Goal: Task Accomplishment & Management: Complete application form

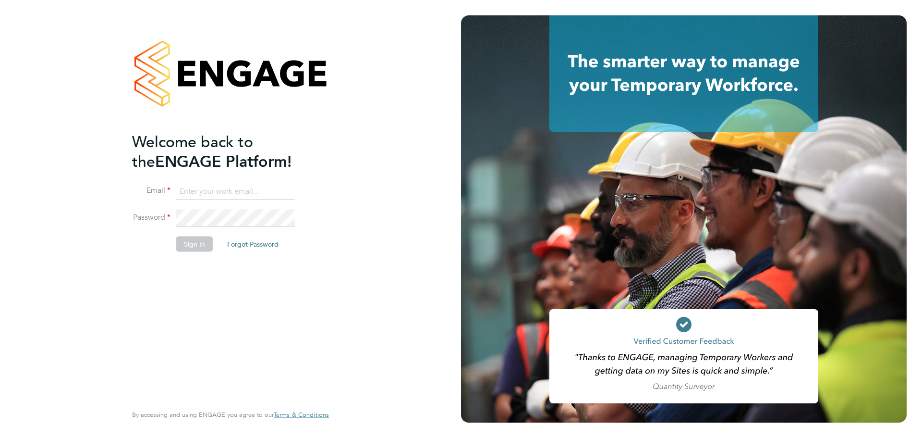
type input "hannah.humphreys@optima-uk.com"
click at [199, 242] on button "Sign In" at bounding box center [194, 243] width 37 height 15
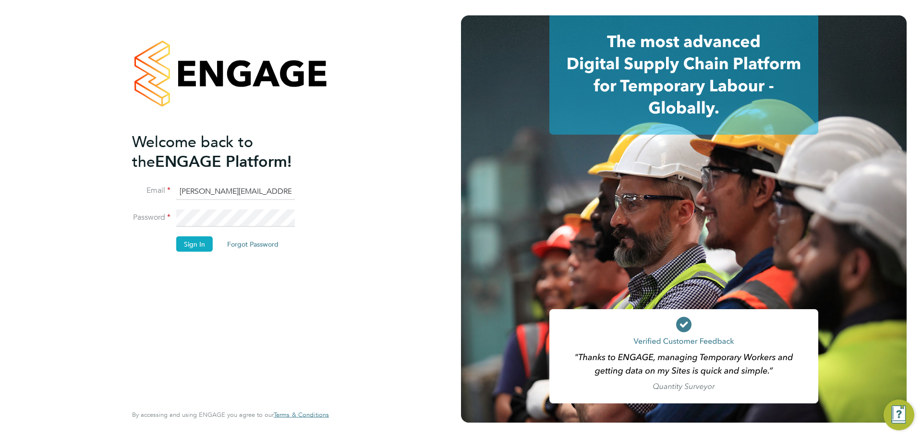
click at [193, 244] on button "Sign In" at bounding box center [194, 243] width 37 height 15
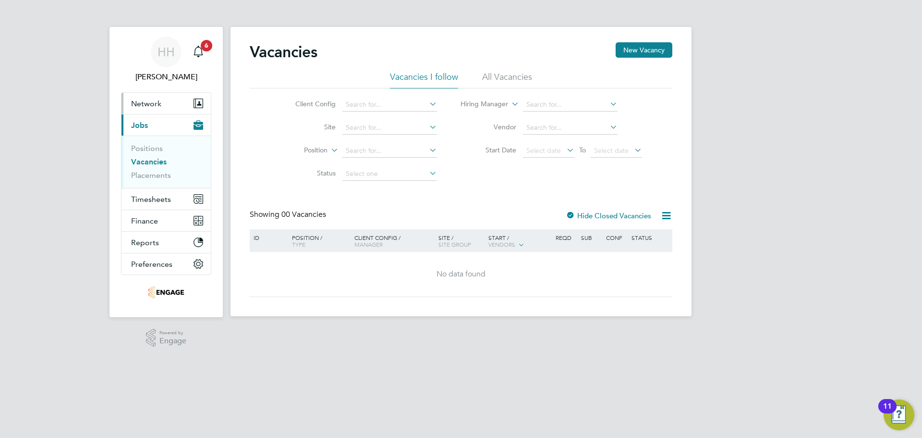
click at [167, 100] on button "Network" at bounding box center [166, 103] width 89 height 21
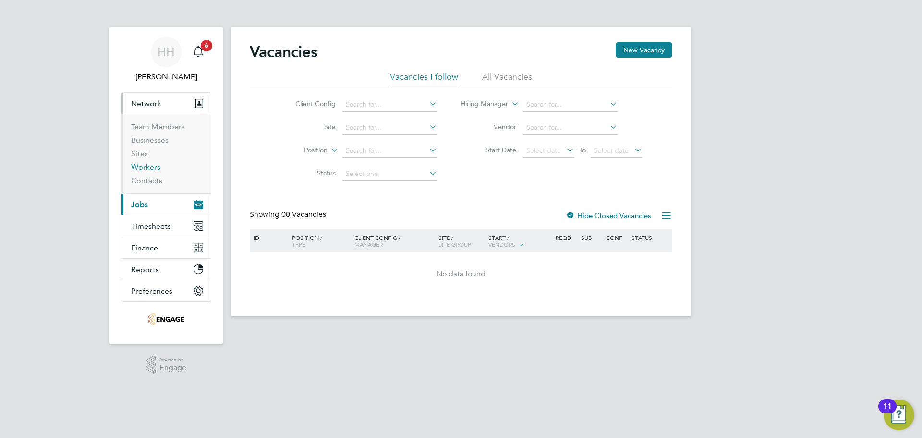
click at [146, 165] on link "Workers" at bounding box center [145, 166] width 29 height 9
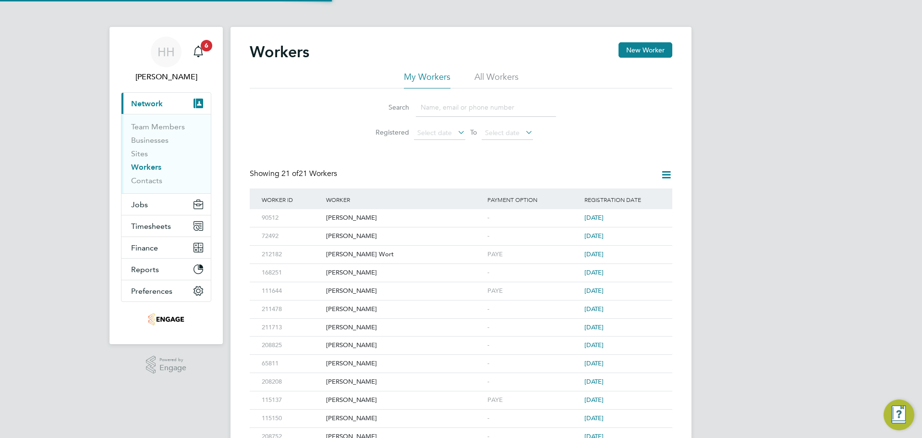
click at [646, 59] on div "Workers New Worker" at bounding box center [461, 56] width 423 height 29
click at [645, 53] on button "New Worker" at bounding box center [646, 49] width 54 height 15
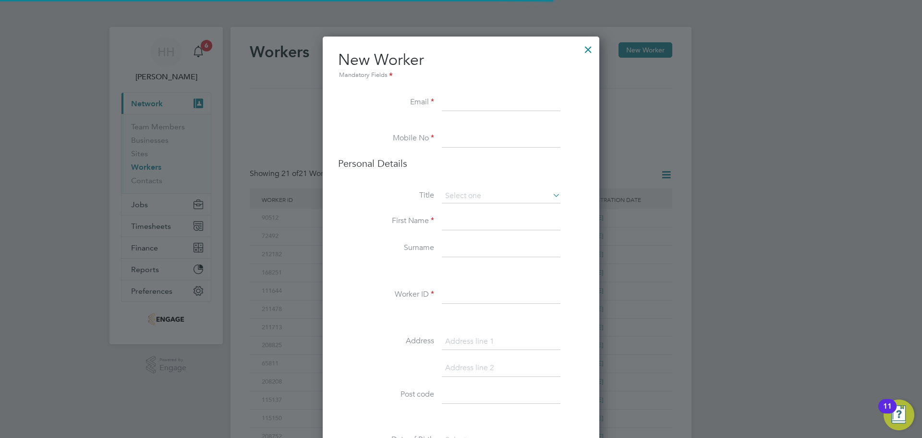
scroll to position [857, 277]
drag, startPoint x: 497, startPoint y: 97, endPoint x: 489, endPoint y: 103, distance: 9.7
click at [497, 97] on input at bounding box center [501, 102] width 119 height 17
paste input "[EMAIL_ADDRESS][DOMAIN_NAME]"
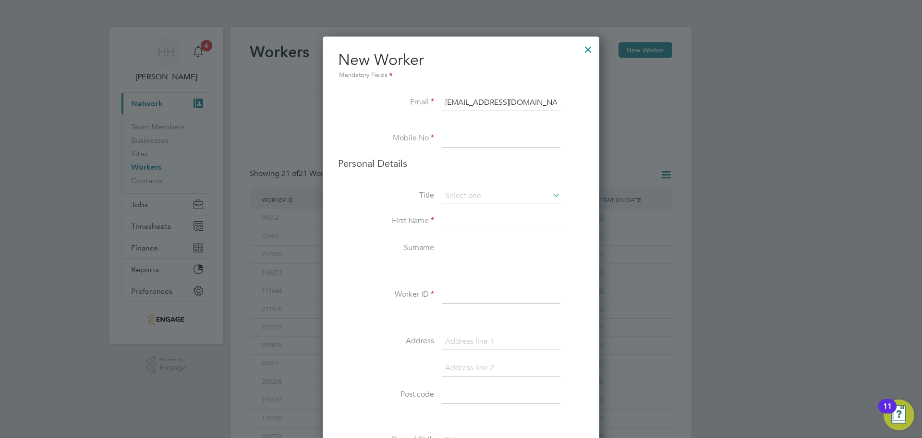
type input "[EMAIL_ADDRESS][DOMAIN_NAME]"
drag, startPoint x: 469, startPoint y: 130, endPoint x: 468, endPoint y: 136, distance: 5.8
click at [468, 130] on input at bounding box center [501, 138] width 119 height 17
paste input "07305936822"
type input "07305936822"
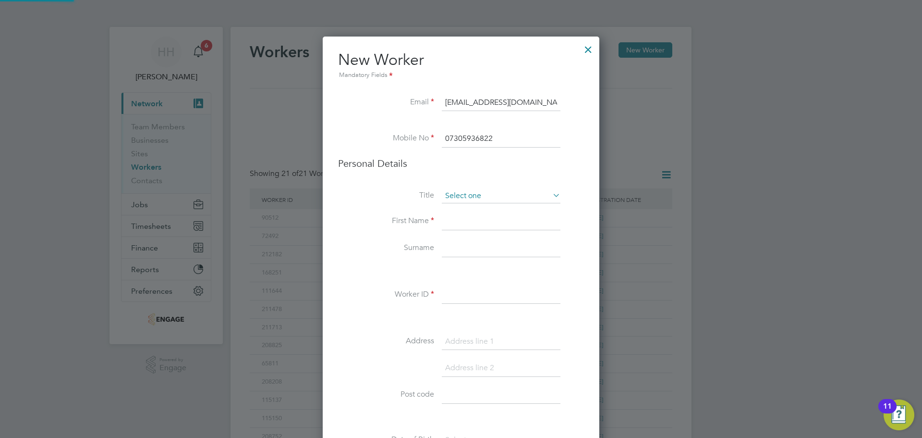
click at [468, 197] on input at bounding box center [501, 196] width 119 height 14
click at [459, 213] on li "Mr" at bounding box center [501, 209] width 120 height 12
type input "Mr"
drag, startPoint x: 463, startPoint y: 221, endPoint x: 420, endPoint y: 222, distance: 43.2
click at [463, 221] on input at bounding box center [501, 221] width 119 height 17
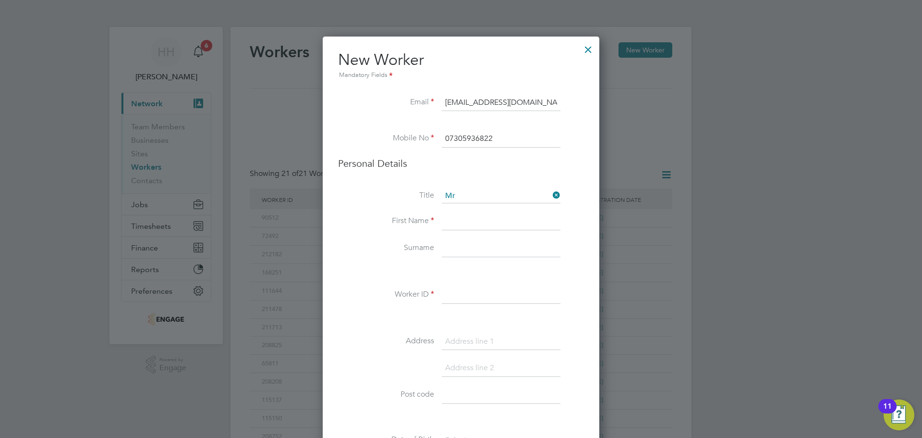
paste input "Mindaugas"
type input "Mindaugas"
click at [470, 241] on input at bounding box center [501, 248] width 119 height 17
paste input "Eicheltas"
type input "Eicheltas"
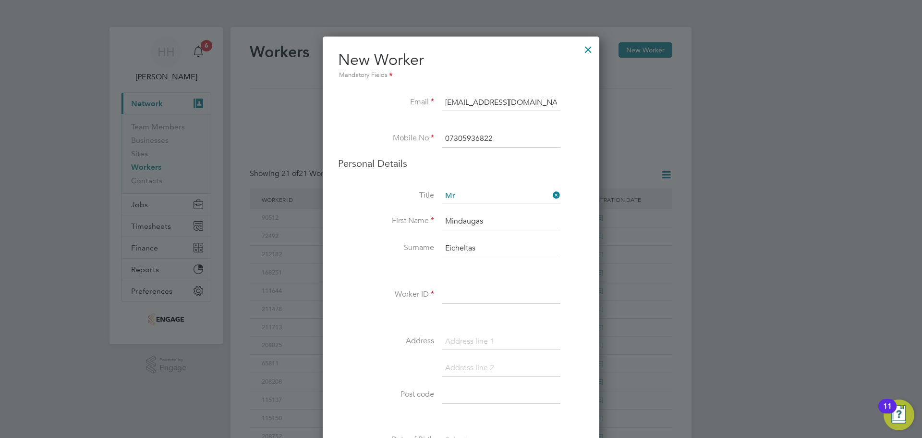
click at [457, 292] on input at bounding box center [501, 294] width 119 height 17
paste input "214117"
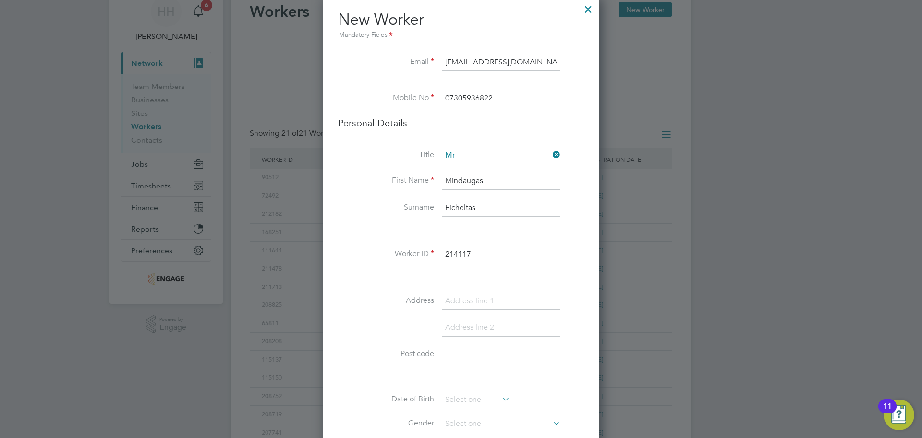
scroll to position [96, 0]
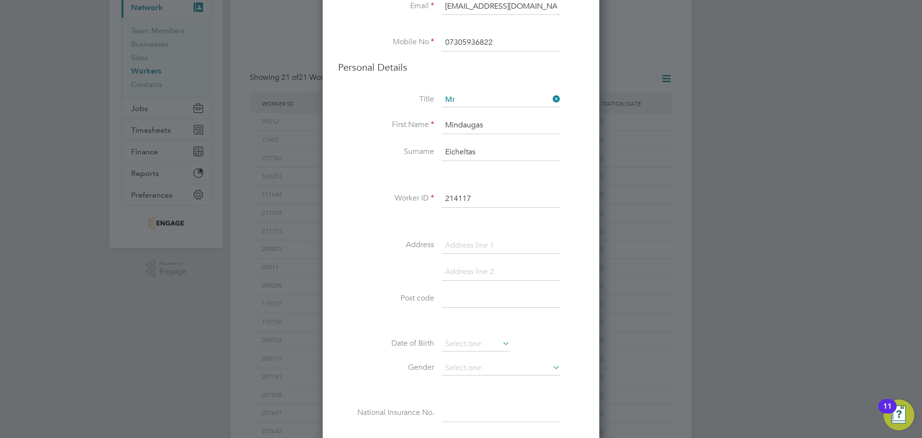
type input "214117"
click at [465, 244] on input at bounding box center [501, 245] width 119 height 17
click at [495, 245] on input at bounding box center [501, 245] width 119 height 17
paste input "128 Dunton street"
type input "128 Dunton street"
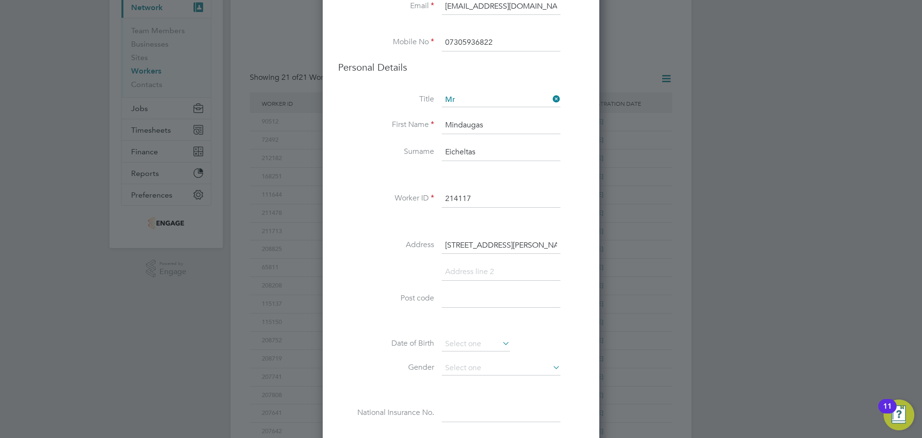
click at [499, 280] on input at bounding box center [501, 271] width 119 height 17
paste input "[GEOGRAPHIC_DATA]"
type input "[GEOGRAPHIC_DATA]"
click at [475, 333] on input at bounding box center [501, 325] width 119 height 17
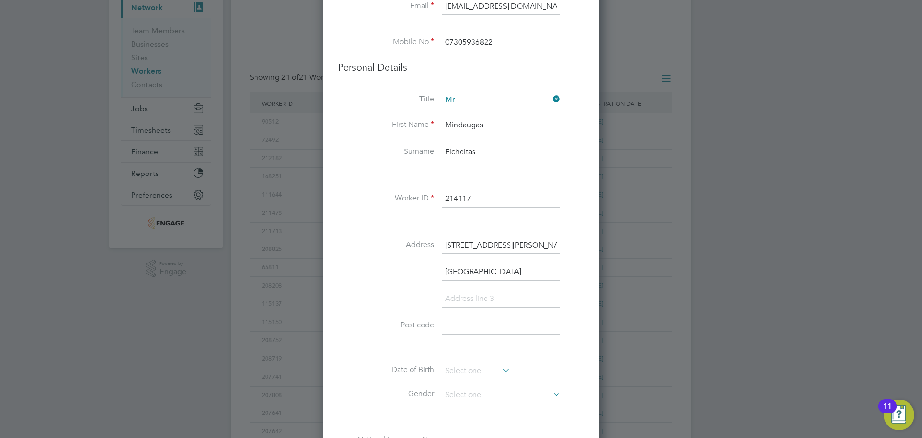
paste input "LE3 5EN"
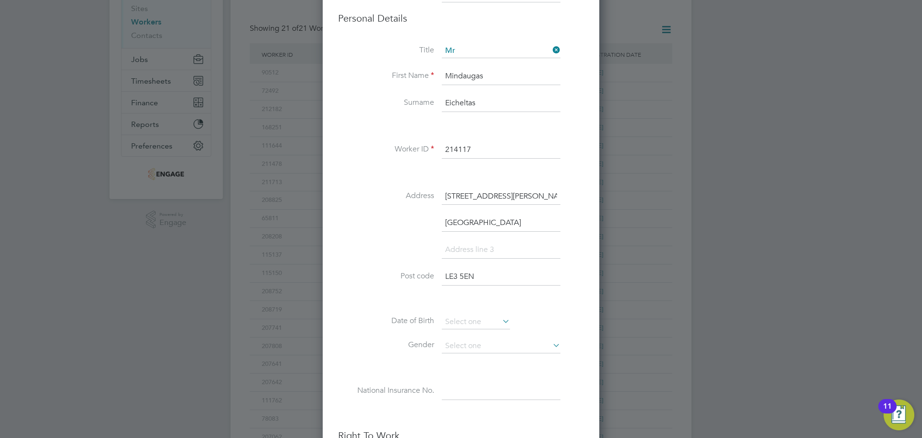
scroll to position [192, 0]
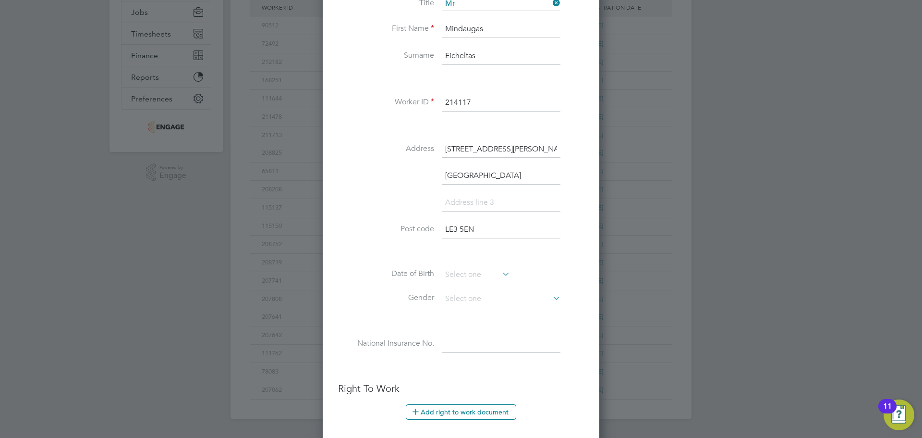
type input "LE3 5EN"
click at [500, 275] on input at bounding box center [476, 275] width 68 height 14
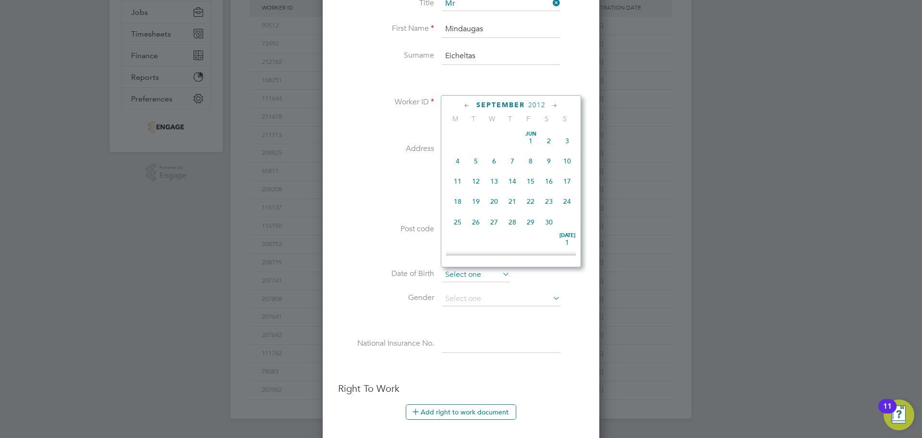
scroll to position [374, 0]
click at [537, 103] on span "2012" at bounding box center [536, 105] width 17 height 8
click at [452, 136] on span "1991" at bounding box center [458, 129] width 18 height 18
click at [552, 105] on icon at bounding box center [554, 105] width 9 height 11
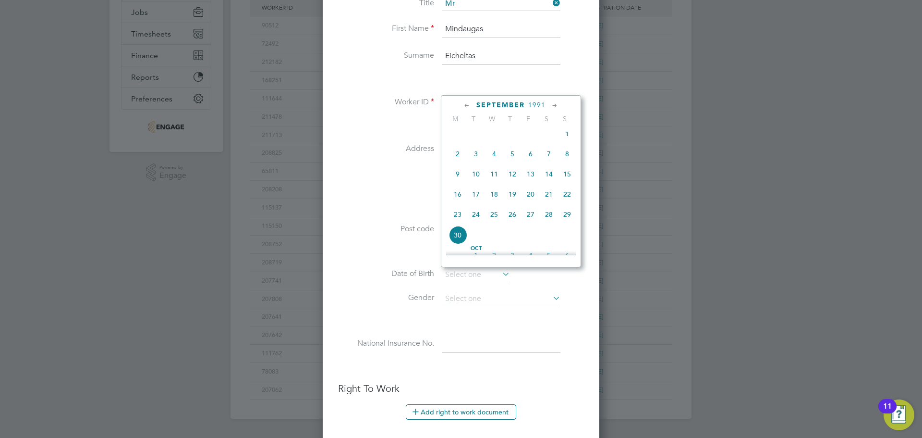
click at [552, 105] on icon at bounding box center [554, 105] width 9 height 11
click at [458, 180] on span "14" at bounding box center [458, 171] width 18 height 18
type input "[DATE]"
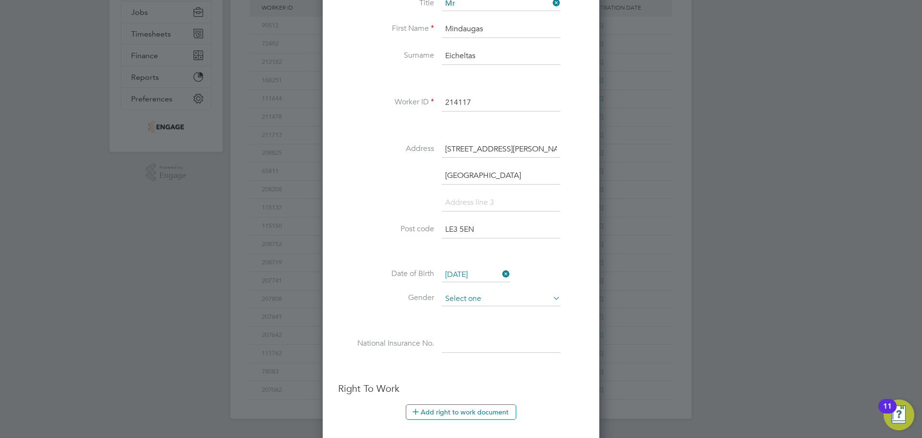
click at [510, 294] on input at bounding box center [501, 299] width 119 height 14
click at [459, 309] on li "[DEMOGRAPHIC_DATA]" at bounding box center [501, 312] width 120 height 12
type input "[DEMOGRAPHIC_DATA]"
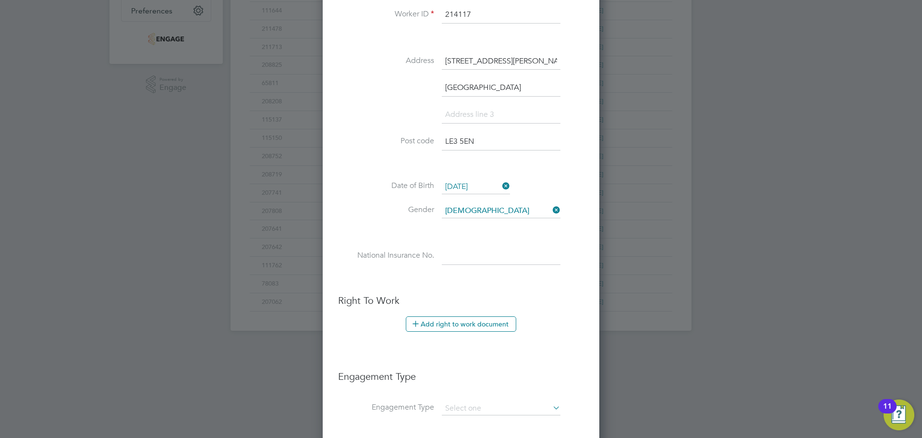
scroll to position [288, 0]
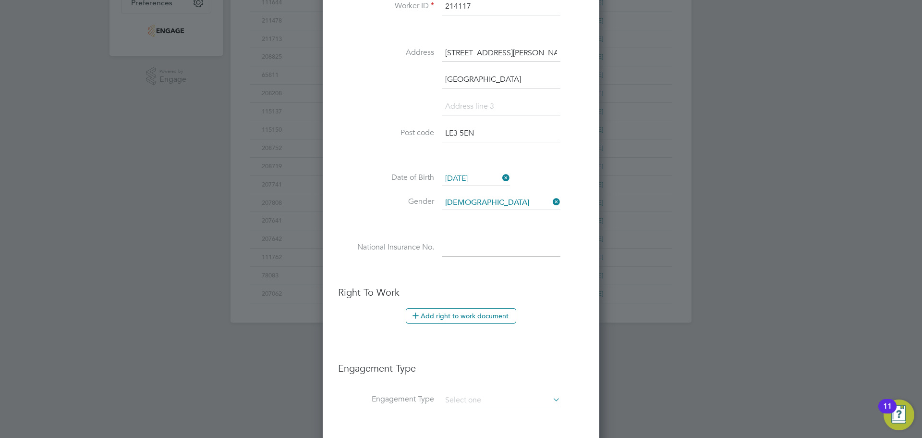
click at [444, 249] on input at bounding box center [501, 247] width 119 height 17
click at [470, 252] on input at bounding box center [501, 247] width 119 height 17
paste input "SN848401B"
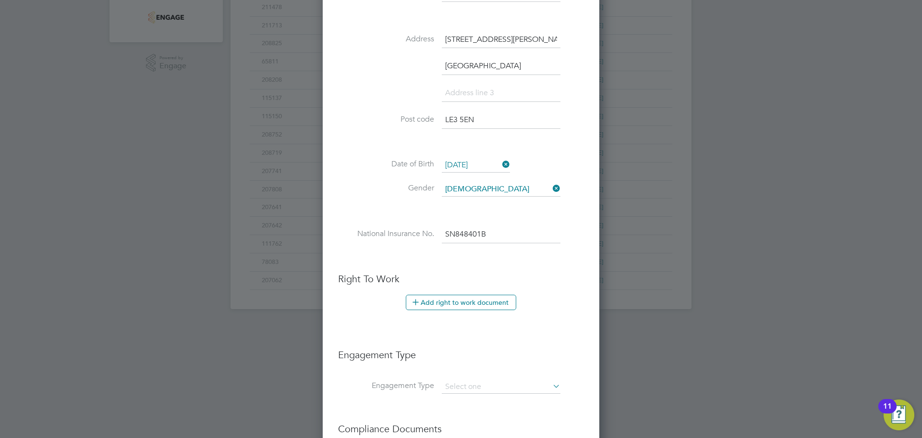
scroll to position [384, 0]
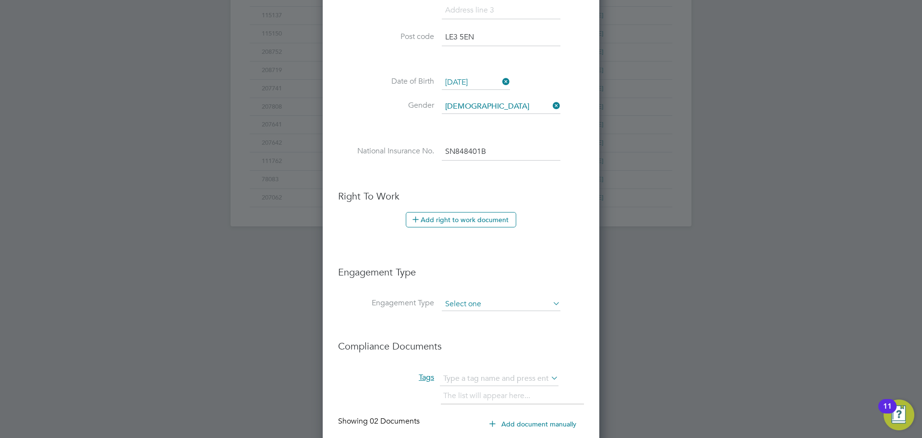
type input "SN 84 84 01 B"
click at [478, 301] on input at bounding box center [501, 303] width 119 height 13
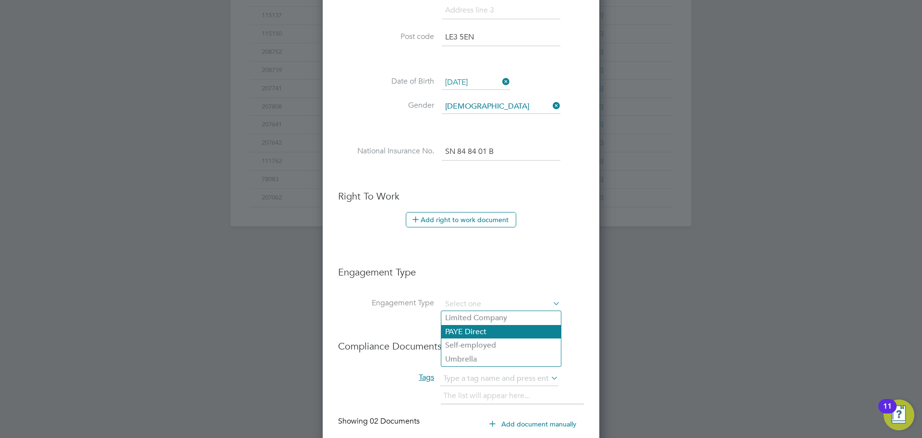
click at [459, 326] on li "PAYE Direct" at bounding box center [501, 332] width 120 height 14
type input "PAYE Direct"
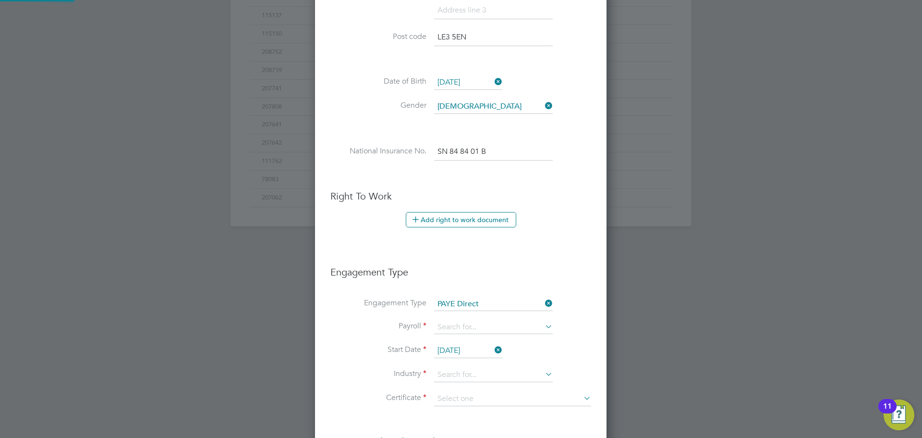
scroll to position [1164, 292]
click at [455, 334] on li "Payroll" at bounding box center [460, 331] width 261 height 23
click at [463, 330] on input at bounding box center [493, 326] width 119 height 13
click at [451, 343] on li "PAYE" at bounding box center [494, 341] width 120 height 14
type input "PAYE"
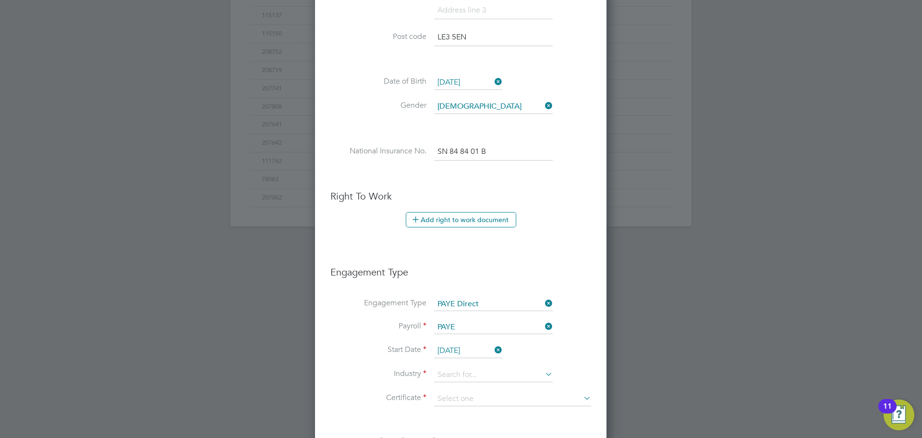
click at [493, 349] on icon at bounding box center [493, 349] width 0 height 13
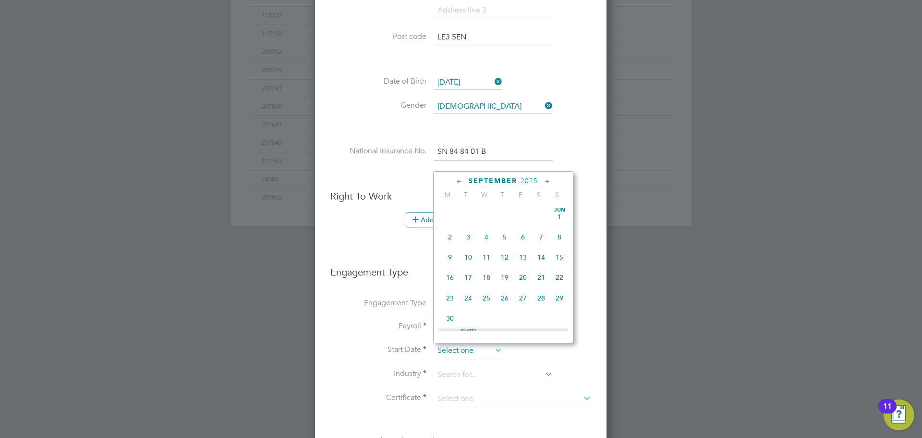
click at [470, 353] on input at bounding box center [468, 350] width 68 height 14
drag, startPoint x: 453, startPoint y: 300, endPoint x: 445, endPoint y: 315, distance: 16.6
click at [453, 297] on span "6" at bounding box center [450, 288] width 18 height 18
type input "[DATE]"
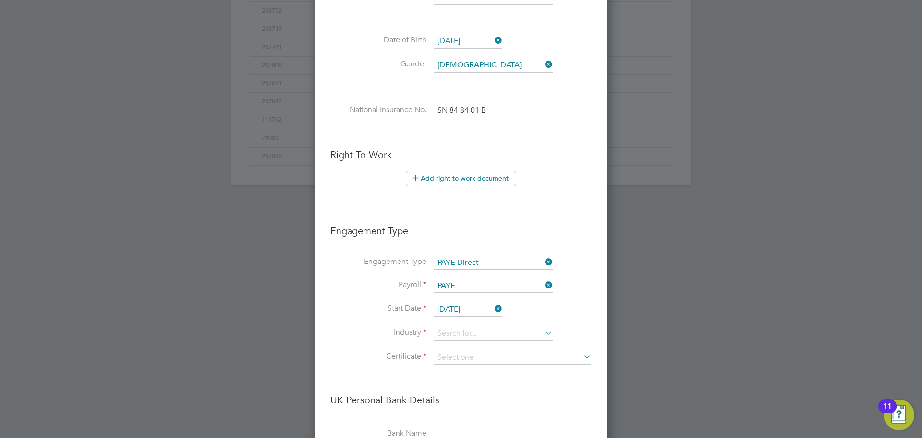
scroll to position [480, 0]
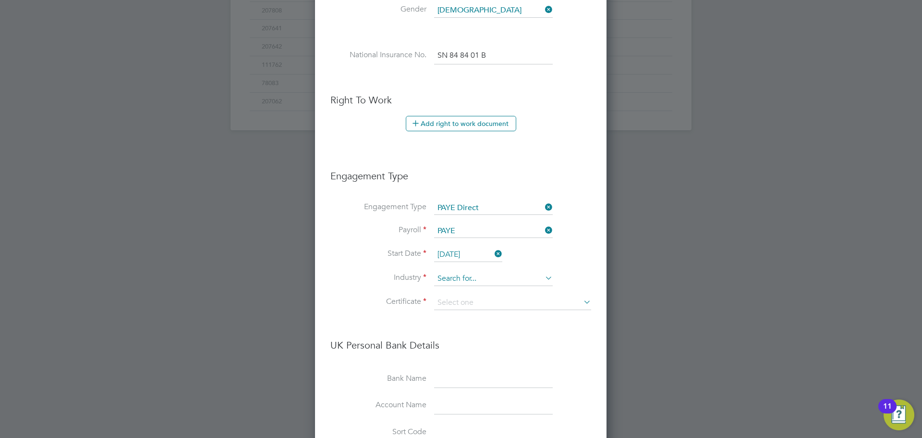
click at [451, 282] on input at bounding box center [493, 278] width 119 height 14
click at [454, 290] on b "Constr" at bounding box center [448, 292] width 21 height 8
type input "Construction"
click at [451, 297] on input at bounding box center [512, 302] width 157 height 14
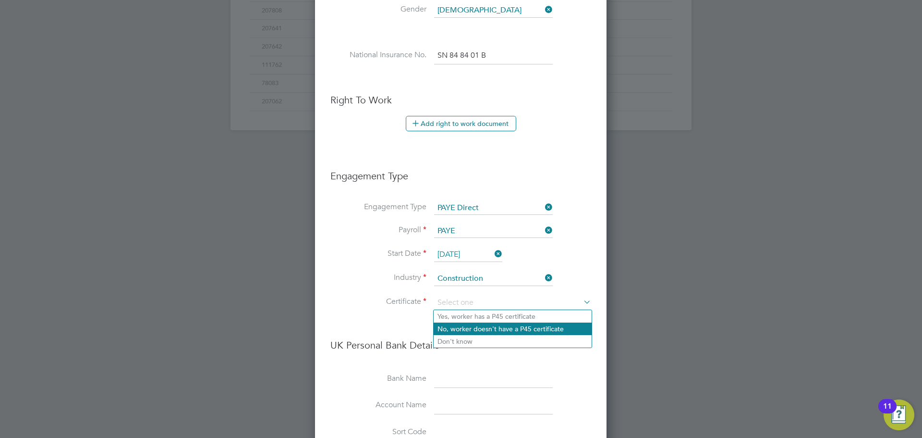
click at [456, 324] on li "No, worker doesn't have a P45 certificate" at bounding box center [513, 328] width 158 height 12
type input "No, worker doesn't have a P45 certificate"
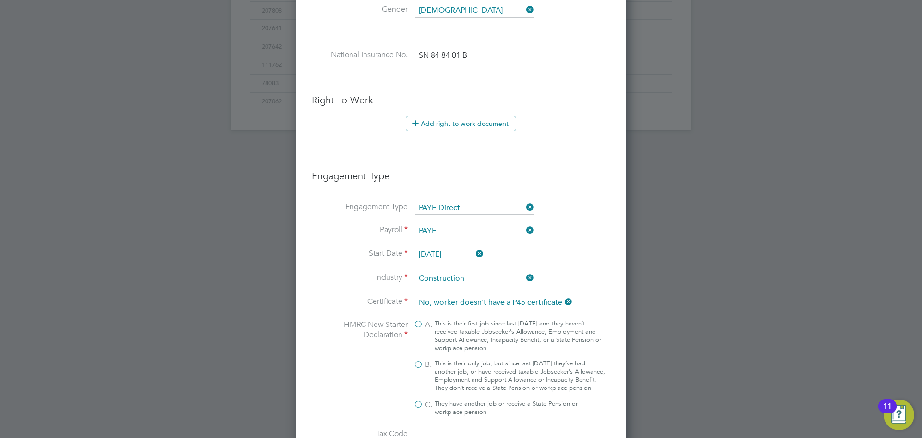
click at [417, 365] on label "B. This is their only job, but since last 6 April they’ve had another job, or h…" at bounding box center [510, 375] width 192 height 33
click at [0, 0] on input "B. This is their only job, but since last 6 April they’ve had another job, or h…" at bounding box center [0, 0] width 0 height 0
type input "1257L"
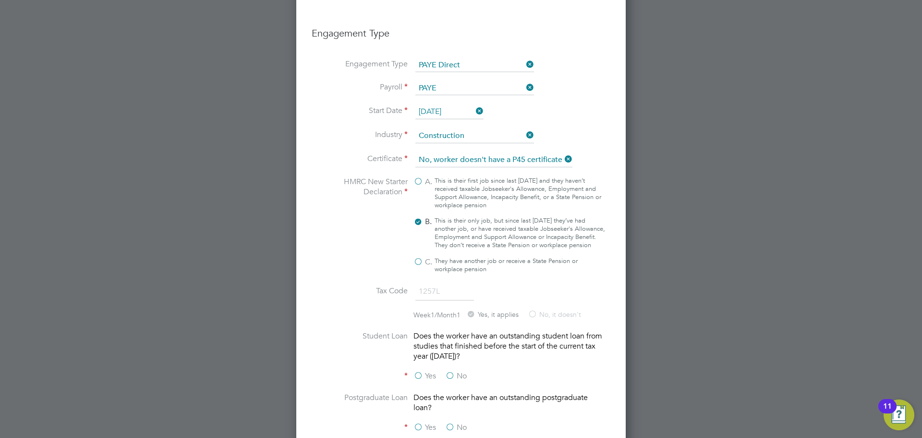
scroll to position [624, 0]
click at [453, 379] on label "No" at bounding box center [456, 374] width 22 height 10
click at [0, 0] on input "No" at bounding box center [0, 0] width 0 height 0
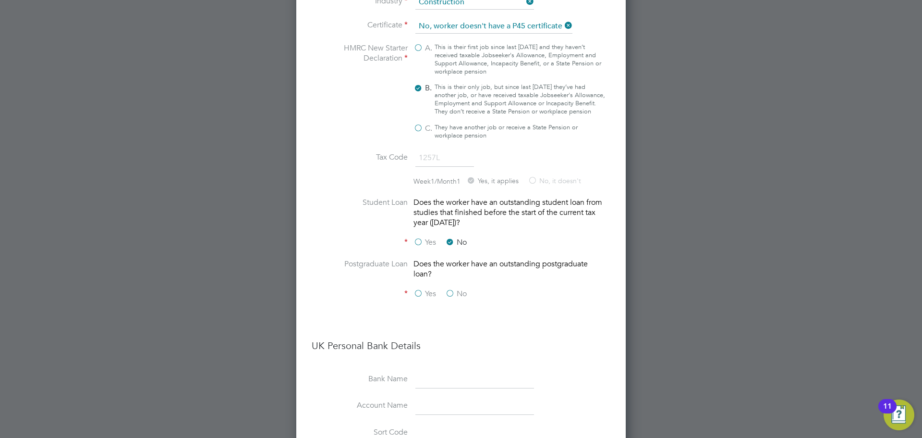
scroll to position [768, 0]
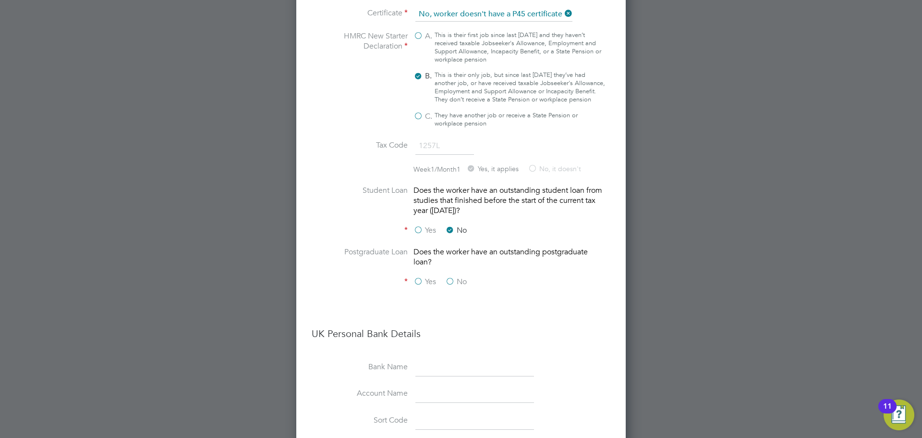
click at [454, 287] on label "No" at bounding box center [456, 282] width 22 height 10
click at [0, 0] on input "No" at bounding box center [0, 0] width 0 height 0
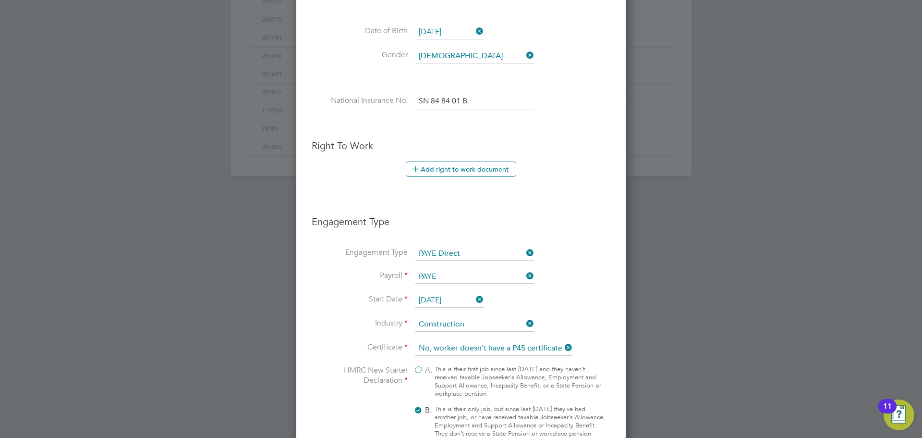
scroll to position [432, 0]
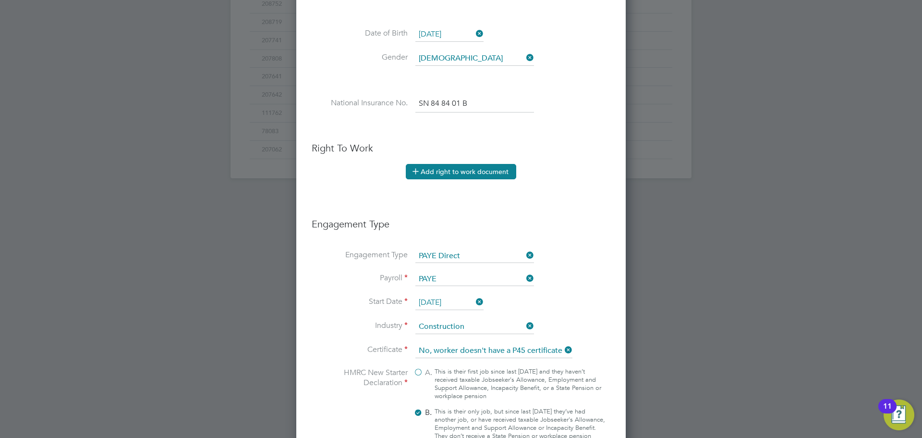
click at [453, 166] on button "Add right to work document" at bounding box center [461, 171] width 110 height 15
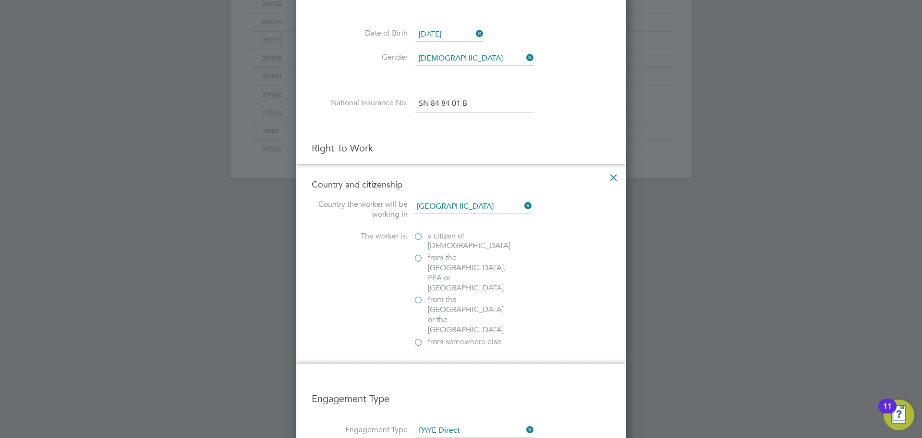
scroll to position [1593, 329]
click at [421, 259] on label "from the EU, EEA or Switzerland" at bounding box center [462, 273] width 96 height 40
click at [0, 0] on input "from the EU, EEA or Switzerland" at bounding box center [0, 0] width 0 height 0
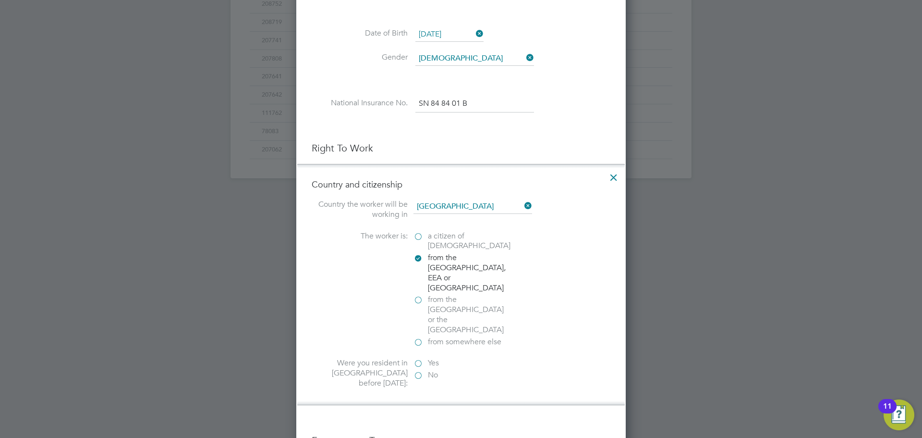
click at [611, 176] on icon at bounding box center [613, 174] width 17 height 17
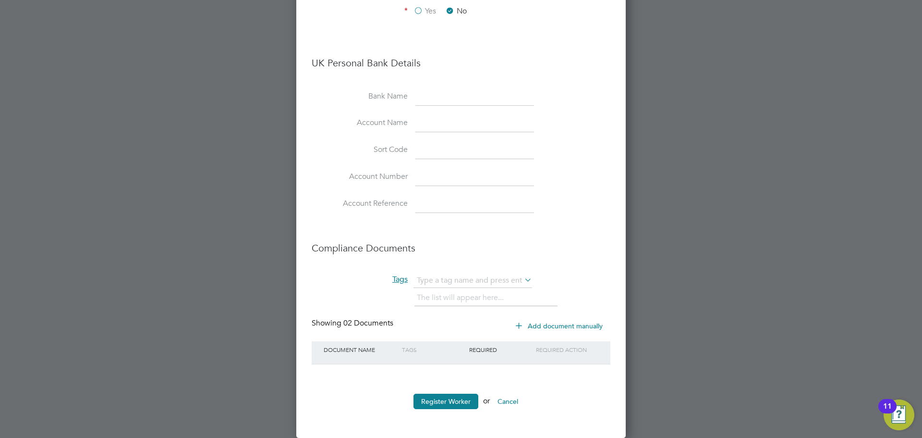
scroll to position [1047, 0]
click at [442, 394] on button "Register Worker" at bounding box center [446, 400] width 65 height 15
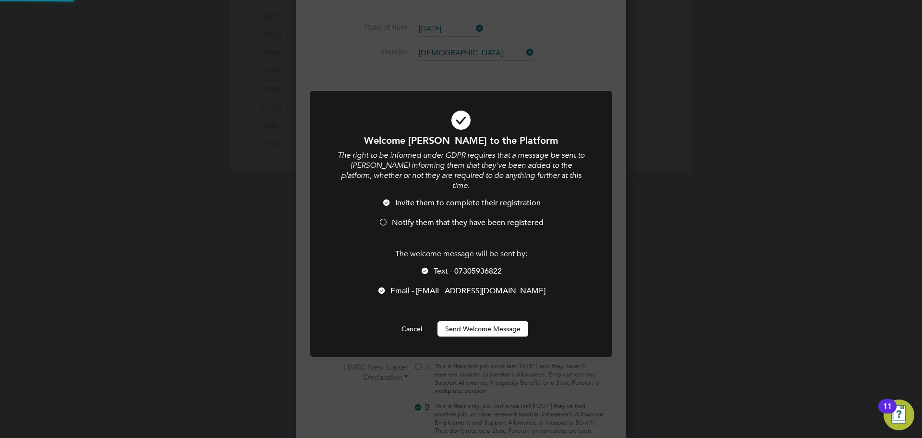
scroll to position [0, 0]
click at [406, 198] on span "Invite them to complete their registration" at bounding box center [468, 203] width 146 height 10
click at [433, 266] on li "Text - 07305936822" at bounding box center [461, 276] width 250 height 20
click at [473, 321] on button "Send Welcome Message" at bounding box center [483, 328] width 91 height 15
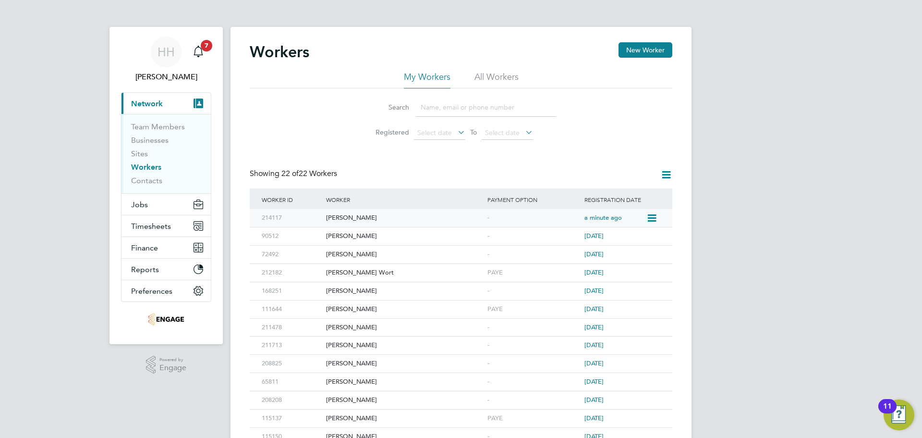
click at [563, 212] on div "-" at bounding box center [533, 218] width 97 height 18
click at [399, 219] on div "[PERSON_NAME]" at bounding box center [404, 218] width 161 height 18
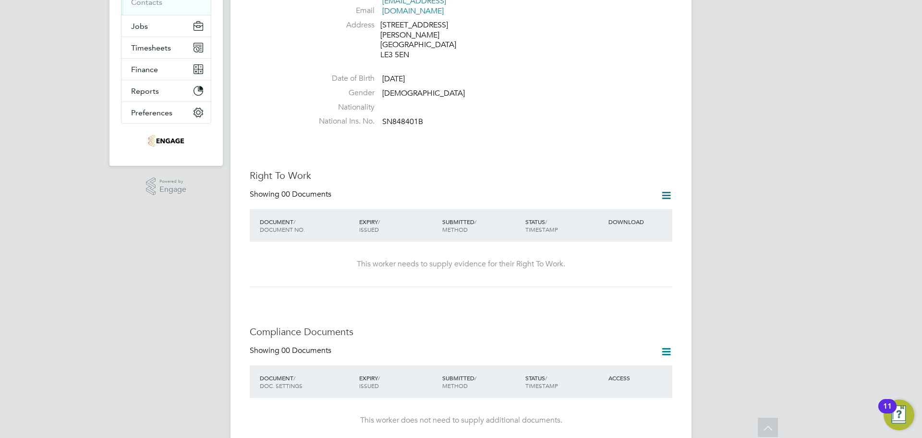
scroll to position [144, 0]
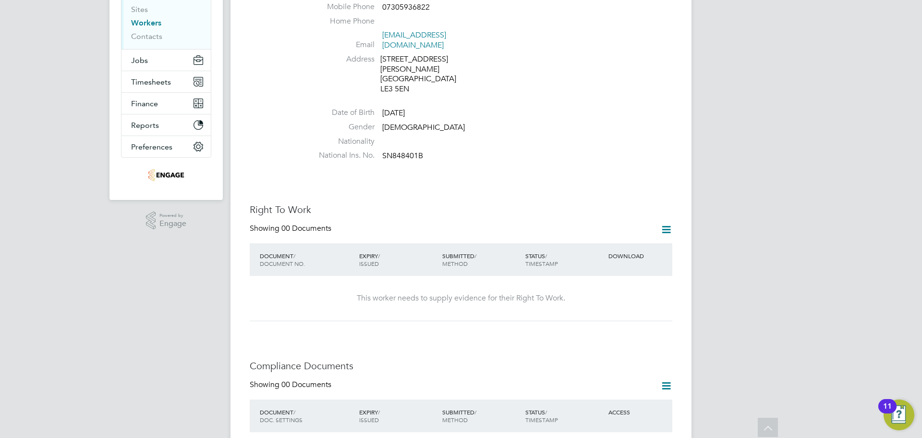
click at [666, 223] on icon at bounding box center [666, 229] width 12 height 12
click at [611, 236] on li "Add Right To Work Document" at bounding box center [613, 232] width 116 height 13
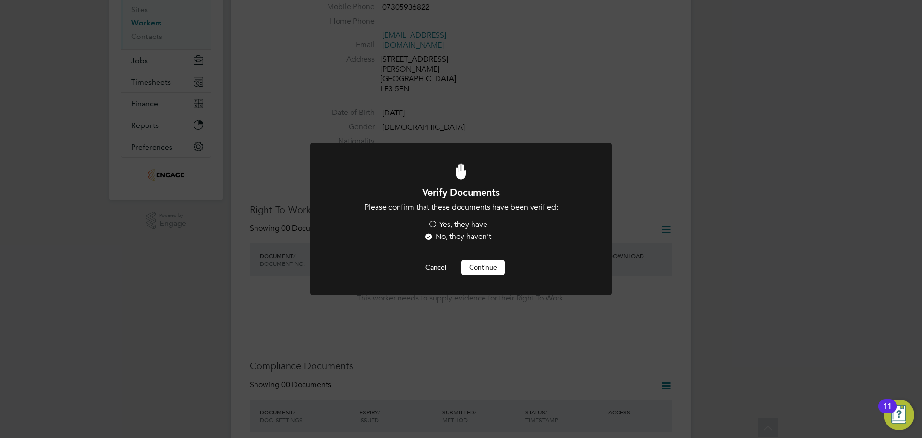
click at [432, 224] on label "Yes, they have" at bounding box center [458, 224] width 60 height 10
click at [0, 0] on input "Yes, they have" at bounding box center [0, 0] width 0 height 0
click at [478, 264] on button "Continue" at bounding box center [483, 266] width 43 height 15
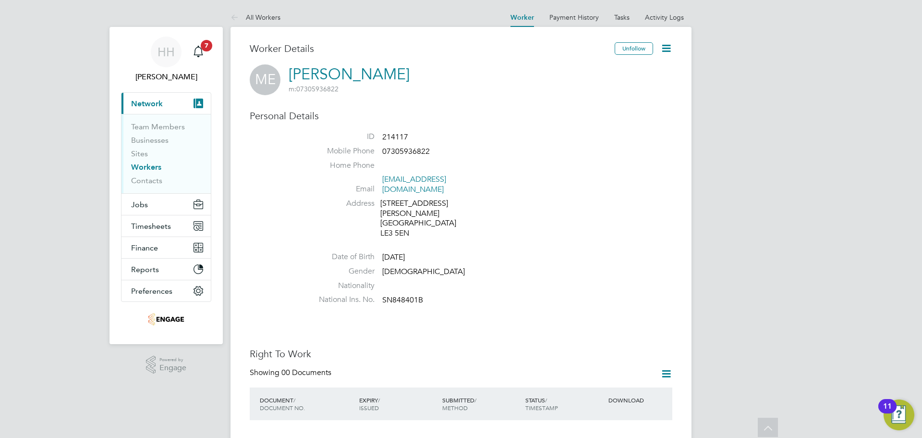
scroll to position [144, 0]
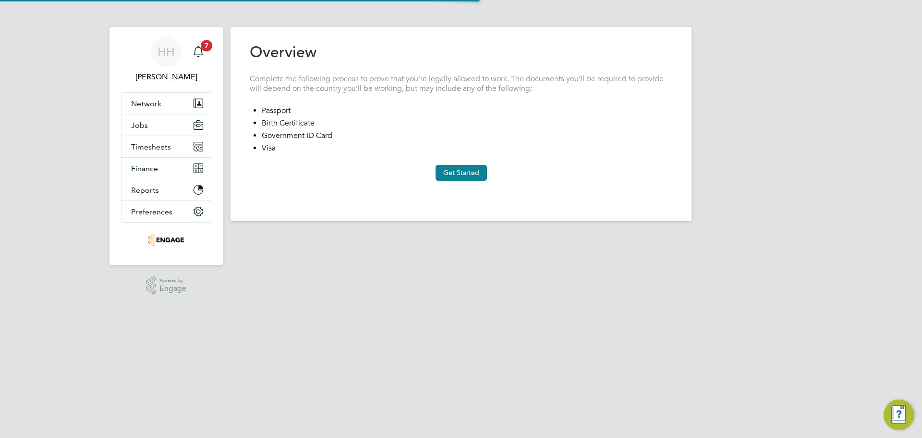
type input "[GEOGRAPHIC_DATA]"
click at [458, 182] on div "Previous Step Next Step" at bounding box center [461, 191] width 423 height 21
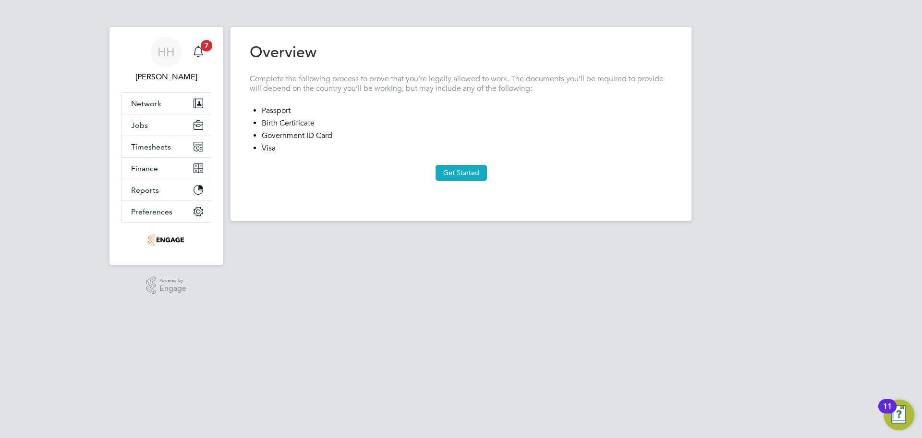
click at [460, 171] on button "Get Started" at bounding box center [461, 172] width 51 height 15
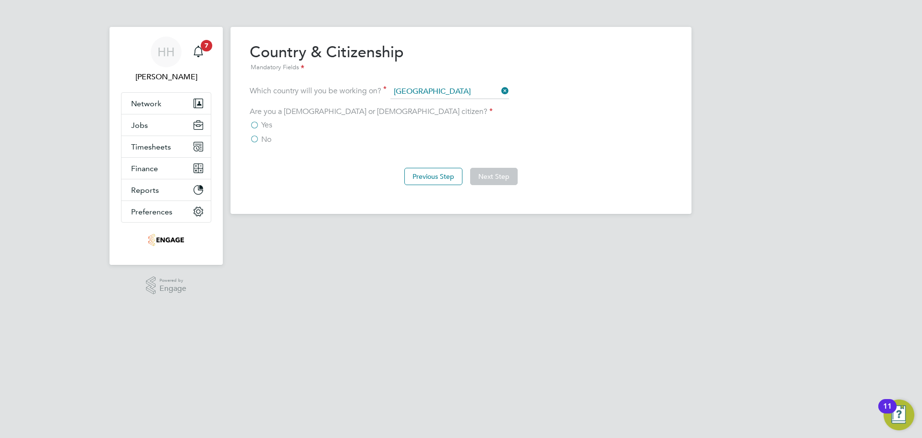
click at [253, 140] on label "No" at bounding box center [261, 139] width 22 height 10
click at [0, 0] on input "No" at bounding box center [0, 0] width 0 height 0
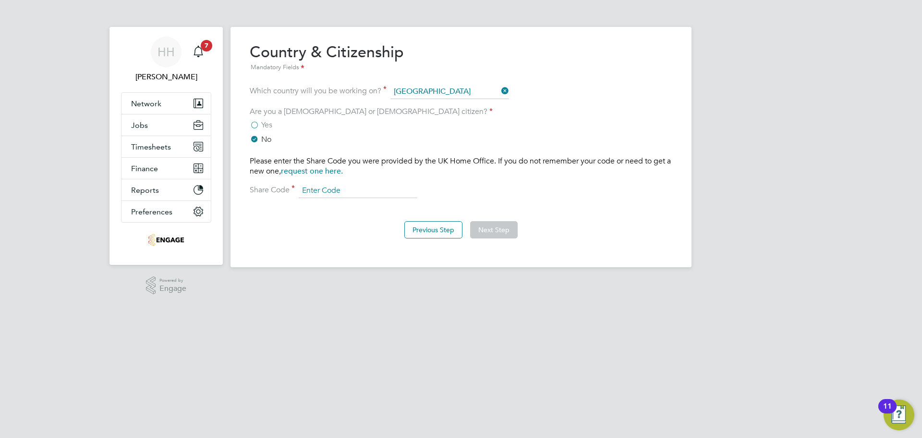
click at [359, 185] on input at bounding box center [358, 190] width 119 height 14
click at [359, 182] on div "Please enter the Share Code you were provided by the UK Home Office. If you do …" at bounding box center [461, 177] width 423 height 42
click at [358, 186] on input at bounding box center [358, 190] width 119 height 14
paste input "WNW 7TG 6HD"
type input "WNW 7TG 6HD"
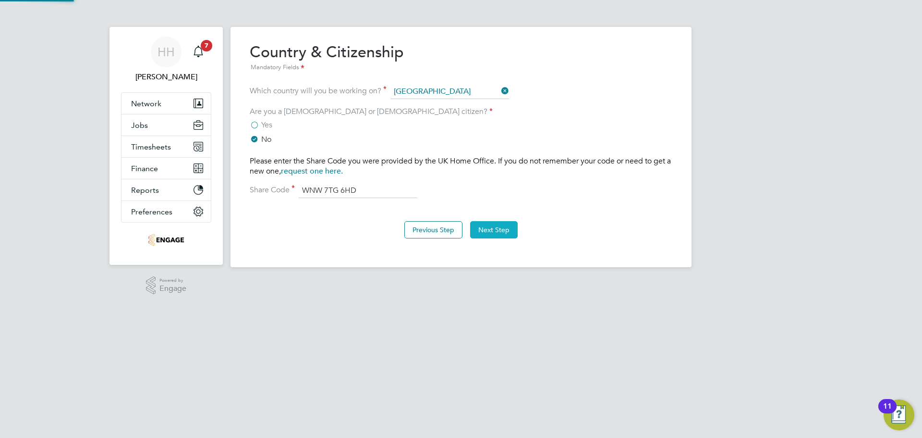
click at [498, 230] on button "Next Step" at bounding box center [494, 229] width 48 height 17
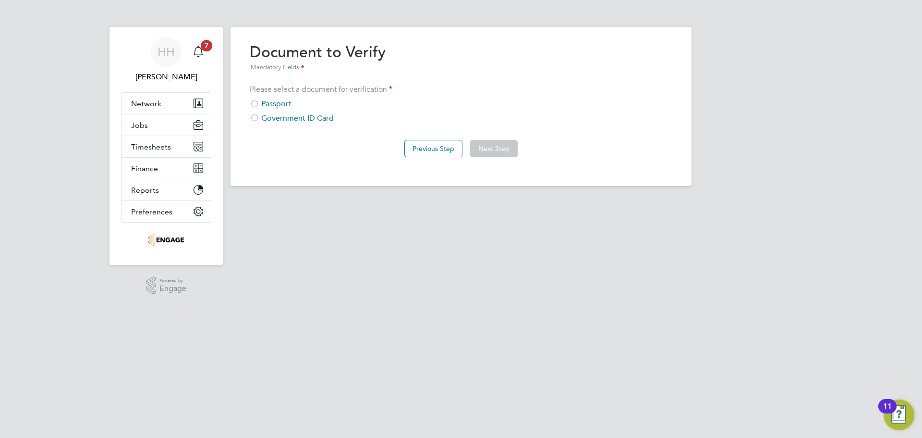
click at [266, 102] on div "Passport" at bounding box center [461, 104] width 423 height 10
click at [490, 150] on button "Next Step" at bounding box center [494, 148] width 48 height 17
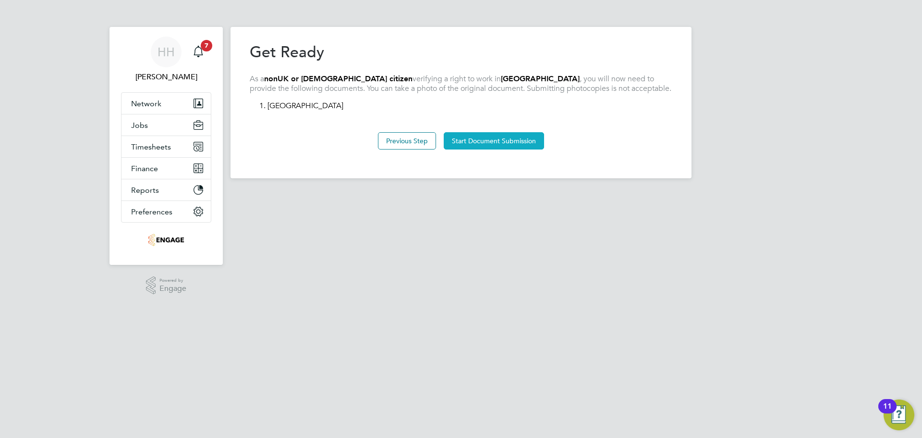
click at [476, 135] on button "Start Document Submission" at bounding box center [494, 140] width 100 height 17
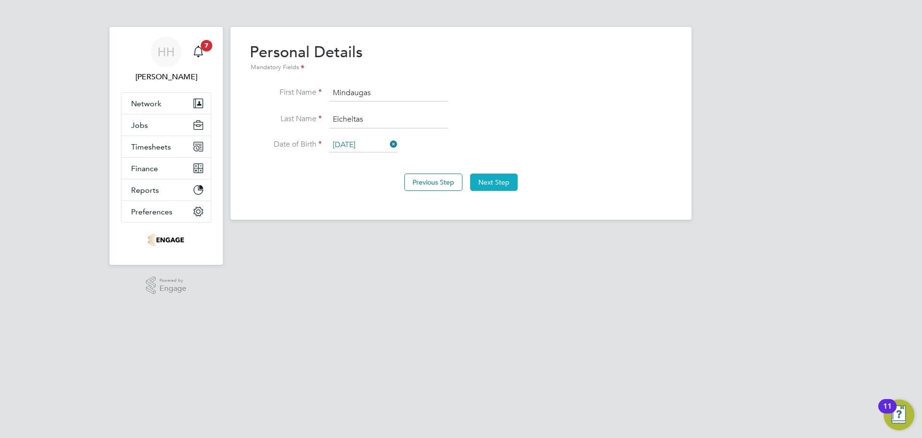
click at [477, 177] on button "Next Step" at bounding box center [494, 181] width 48 height 17
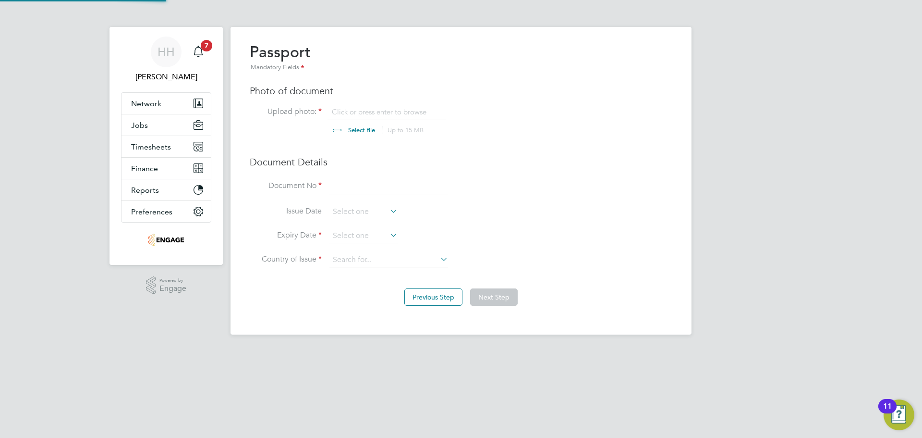
scroll to position [13, 119]
click at [360, 125] on input "file" at bounding box center [370, 121] width 151 height 29
type input "C:\fakepath\Passport.jpg"
click at [354, 182] on input at bounding box center [388, 186] width 119 height 17
type input "24628366"
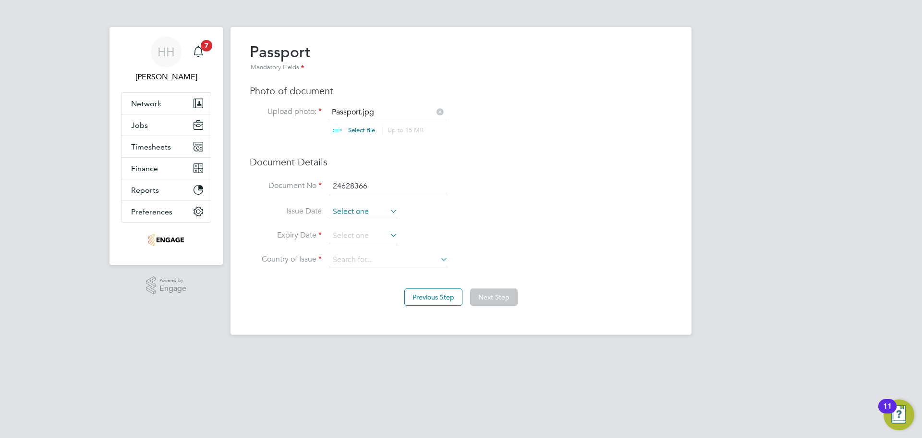
click at [381, 211] on input at bounding box center [363, 212] width 68 height 14
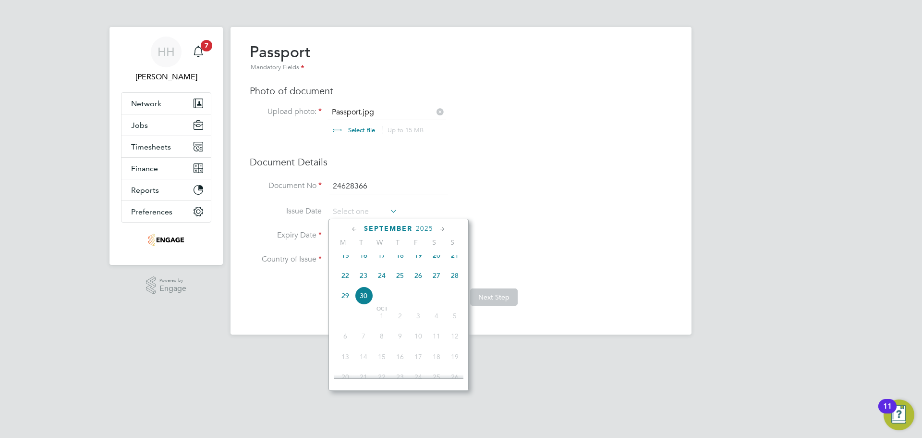
click at [427, 231] on span "2025" at bounding box center [424, 228] width 17 height 8
click at [346, 300] on span "2018" at bounding box center [345, 293] width 18 height 18
click at [355, 230] on icon at bounding box center [354, 229] width 9 height 11
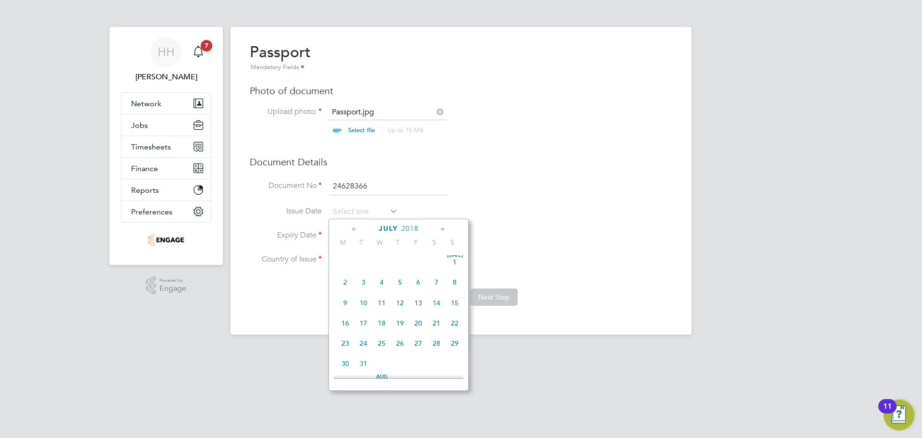
click at [355, 230] on icon at bounding box center [354, 229] width 9 height 11
click at [402, 264] on span "[DATE]" at bounding box center [400, 264] width 18 height 18
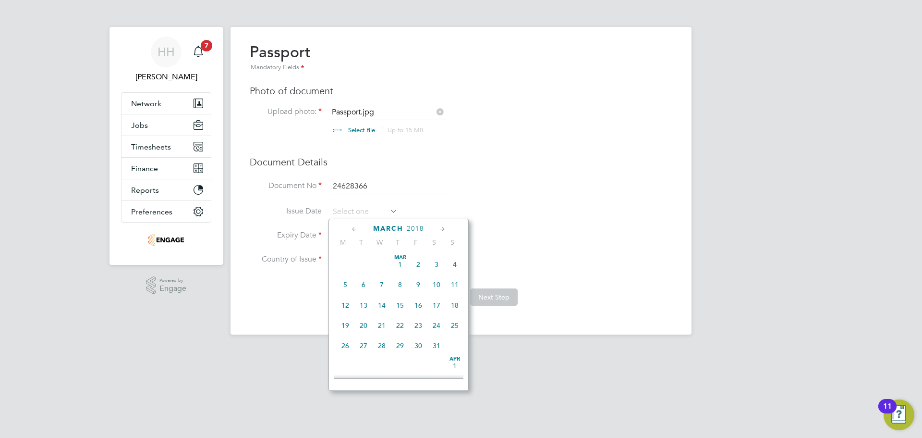
type input "[DATE]"
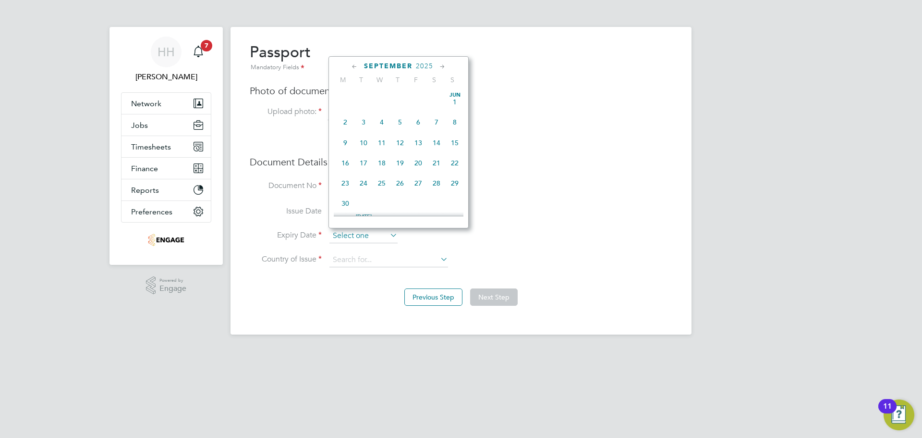
click at [384, 235] on input at bounding box center [363, 236] width 68 height 14
click at [425, 68] on span "2025" at bounding box center [424, 66] width 17 height 8
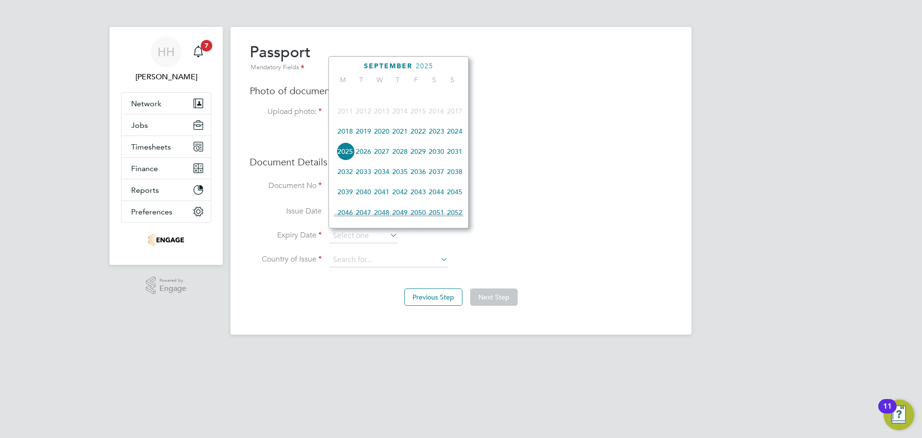
click at [405, 157] on span "2028" at bounding box center [400, 151] width 18 height 18
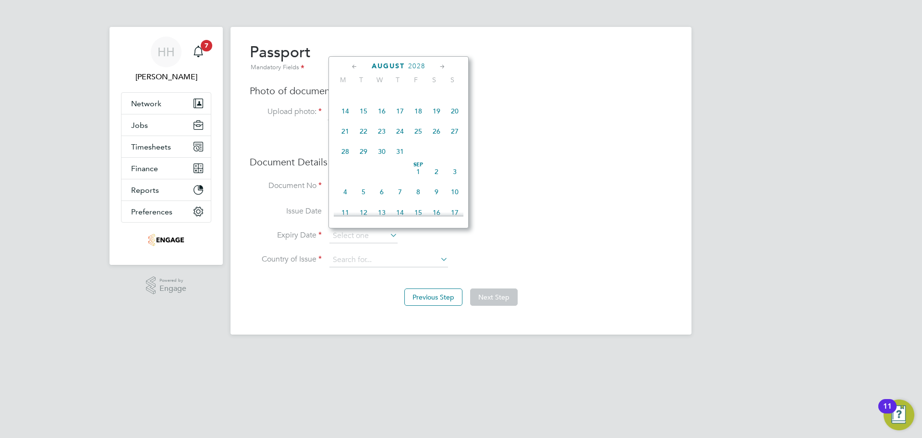
click at [354, 65] on icon at bounding box center [354, 66] width 9 height 11
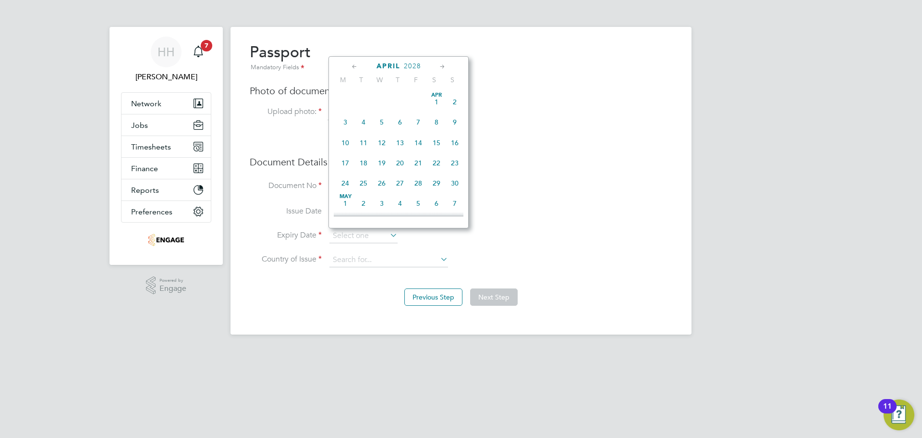
click at [354, 65] on icon at bounding box center [354, 66] width 9 height 11
click at [381, 102] on span "[DATE]" at bounding box center [382, 102] width 18 height 18
type input "[DATE]"
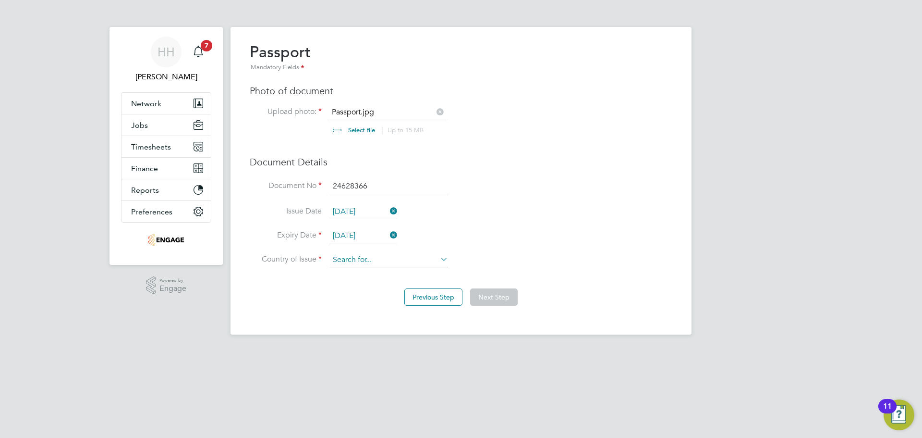
click at [370, 255] on input at bounding box center [388, 260] width 119 height 14
click at [365, 274] on li "Lithu ania" at bounding box center [389, 273] width 120 height 13
type input "[GEOGRAPHIC_DATA]"
click at [503, 303] on button "Next Step" at bounding box center [494, 296] width 48 height 17
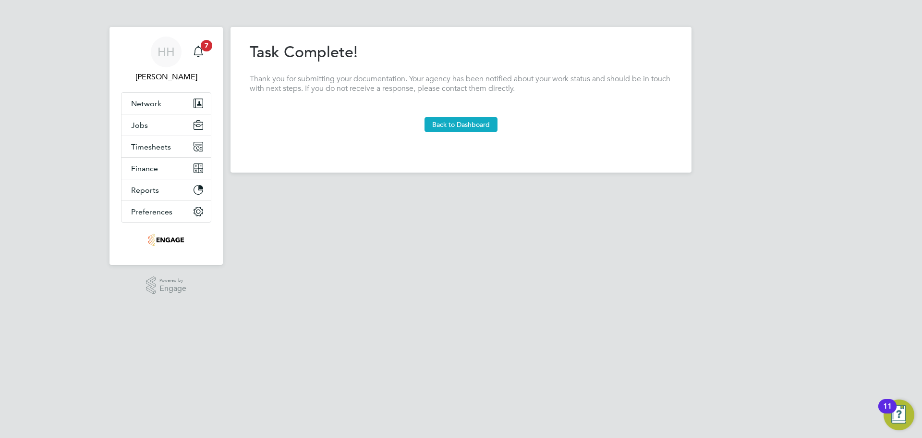
click at [474, 129] on button "Back to Dashboard" at bounding box center [461, 124] width 73 height 15
